Goal: Information Seeking & Learning: Understand process/instructions

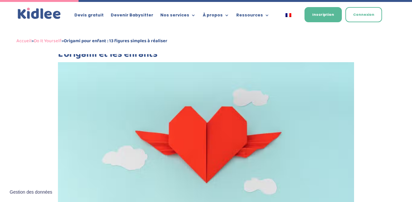
scroll to position [550, 0]
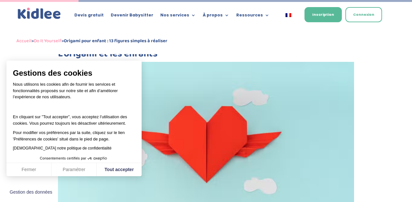
click at [114, 170] on button "Tout accepter" at bounding box center [119, 170] width 45 height 14
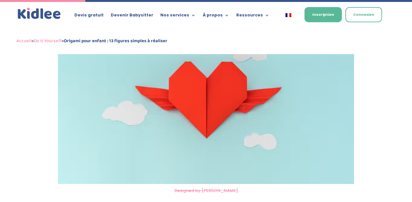
scroll to position [591, 0]
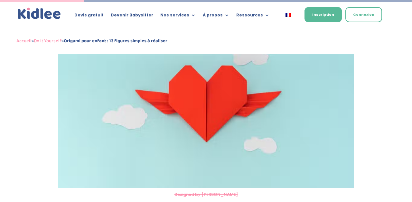
click at [411, 40] on div "Devis gratuit Devenir Babysitter Nos services Garde ludique Aide aux devoirs La…" at bounding box center [206, 27] width 412 height 54
click at [410, 6] on div "Devis gratuit Devenir Babysitter Nos services Garde ludique Aide aux devoirs La…" at bounding box center [206, 27] width 412 height 54
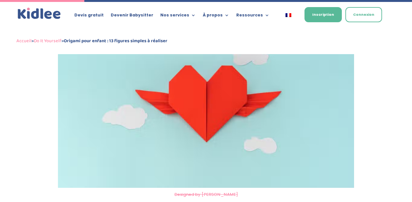
click at [411, 1] on div at bounding box center [206, 1] width 412 height 2
